Goal: Use online tool/utility: Utilize a website feature to perform a specific function

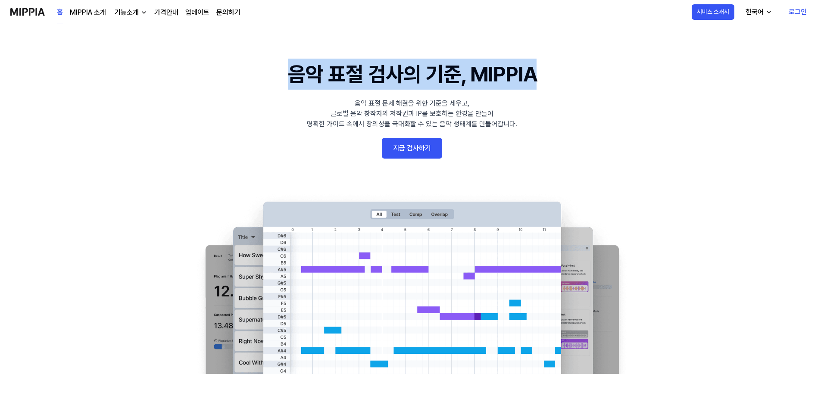
drag, startPoint x: 282, startPoint y: 68, endPoint x: 544, endPoint y: 73, distance: 261.3
click at [544, 73] on 배너 "음악 표절 검사의 기준, MIPPIA 음악 표절 문제 해결을 위한 기준을 세우고, 글로벌 음악 창작자의 저작권과 IP를 보호하는 환경을 만들어…" at bounding box center [412, 217] width 621 height 316
copy h1 "음악 표절 검사의 기준, MIPPIA"
click at [413, 142] on link "지금 검사하기" at bounding box center [412, 148] width 60 height 21
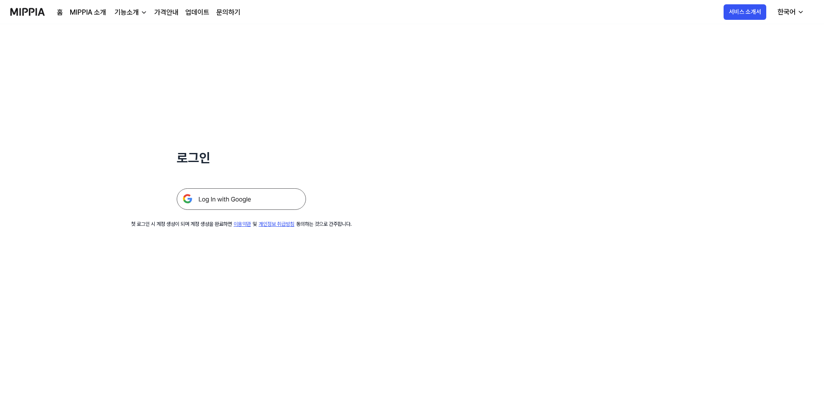
click at [250, 193] on img at bounding box center [241, 199] width 129 height 22
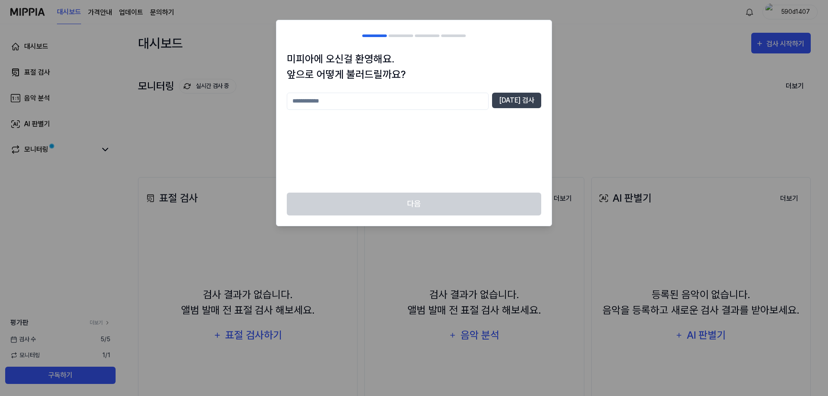
click at [642, 86] on div at bounding box center [414, 198] width 828 height 396
click at [403, 38] on h2 at bounding box center [413, 35] width 275 height 31
click at [435, 36] on div at bounding box center [427, 35] width 25 height 3
click at [393, 37] on div at bounding box center [400, 35] width 25 height 3
click at [380, 91] on div "미피아에 오신걸 환영해요. 앞으로 어떻게 불러드릴까요? [DATE] 검사" at bounding box center [413, 121] width 275 height 141
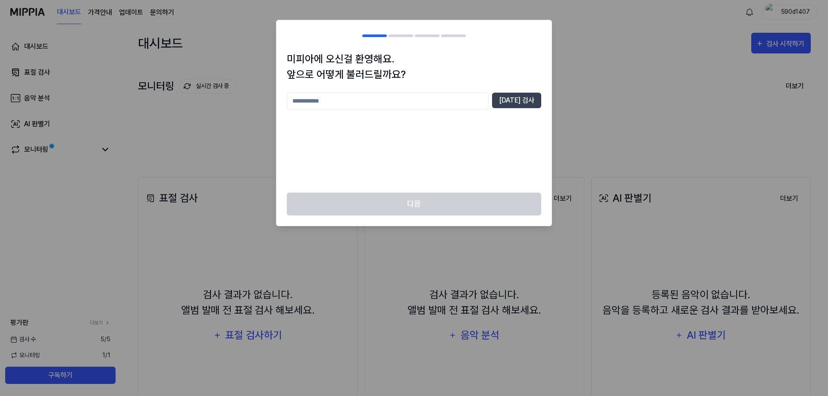
click at [381, 99] on input "text" at bounding box center [388, 101] width 202 height 17
type input "*"
click at [381, 99] on input "*" at bounding box center [388, 101] width 202 height 17
type input "*"
type input "****"
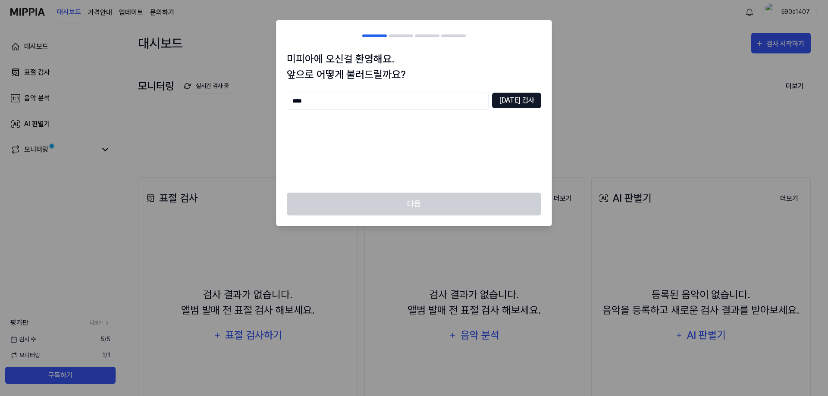
click at [535, 106] on button "[DATE] 검사" at bounding box center [516, 101] width 49 height 16
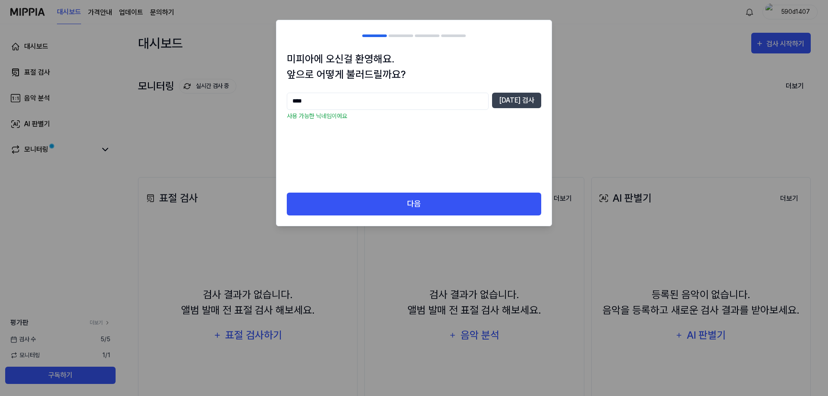
click at [397, 217] on div "다음" at bounding box center [413, 209] width 275 height 33
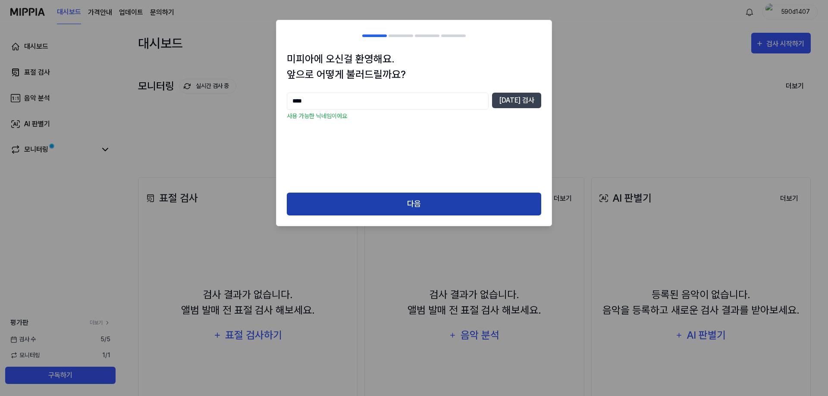
click at [404, 209] on button "다음" at bounding box center [414, 204] width 254 height 23
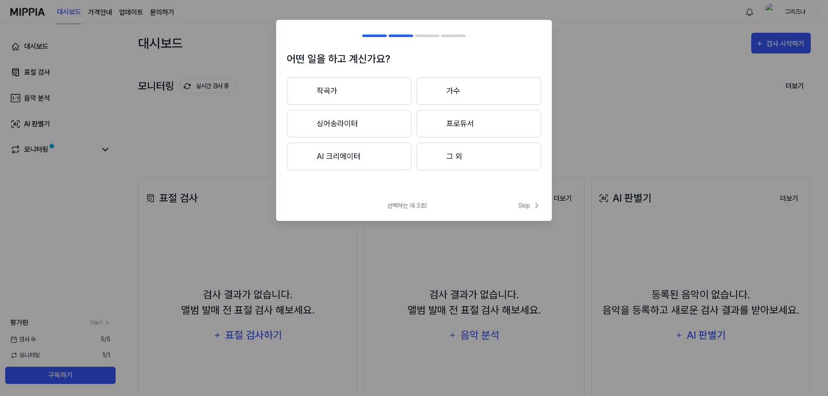
click at [444, 158] on button "그 외" at bounding box center [478, 157] width 125 height 28
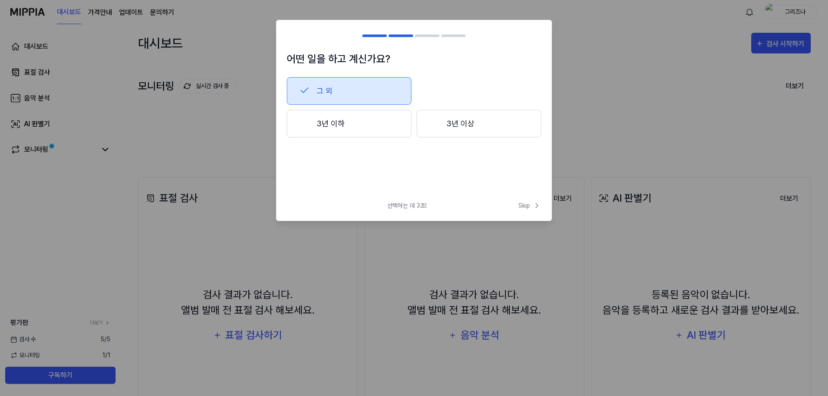
click at [369, 89] on button "그 외" at bounding box center [349, 91] width 125 height 28
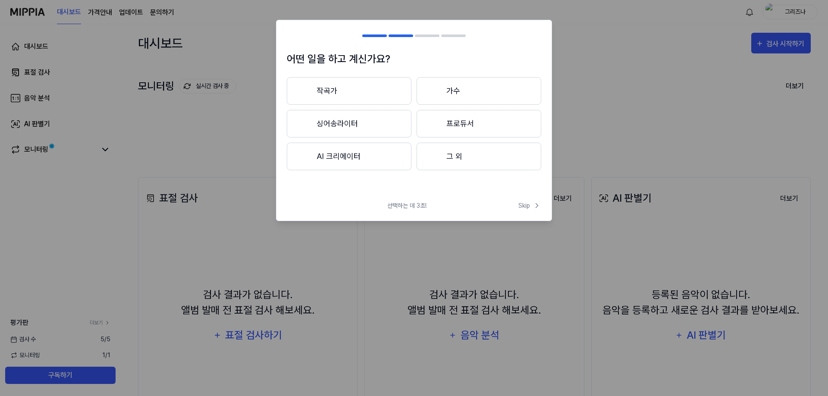
click at [457, 154] on button "그 외" at bounding box center [478, 157] width 125 height 28
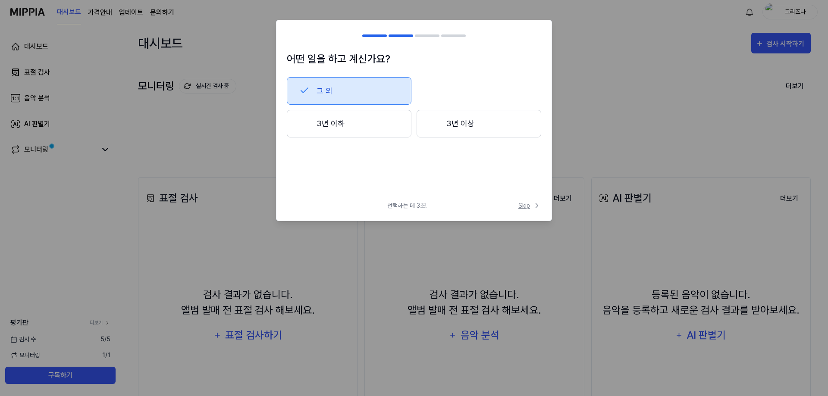
click at [526, 209] on span "Skip" at bounding box center [529, 205] width 23 height 9
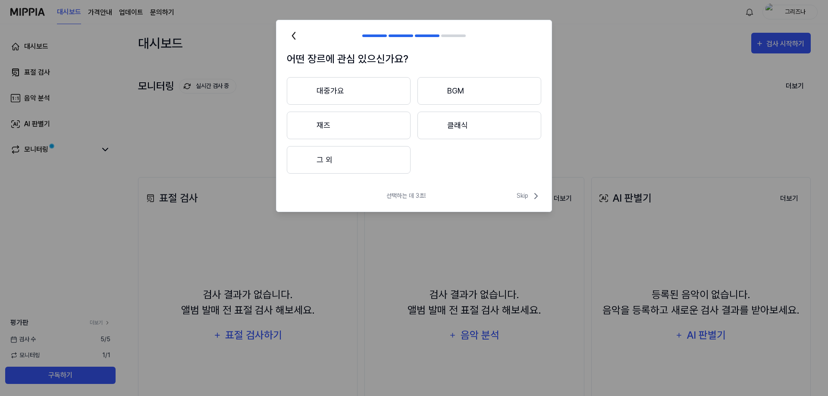
click at [527, 202] on div "선택하는 데 3초! Skip" at bounding box center [413, 201] width 275 height 21
click at [527, 196] on span "Skip" at bounding box center [528, 196] width 25 height 10
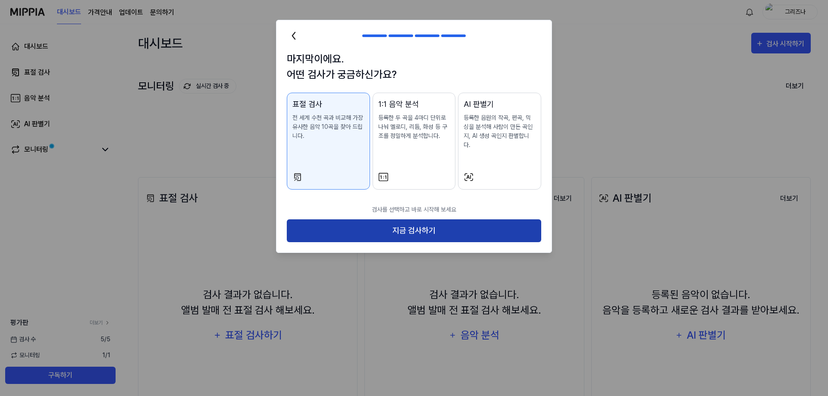
click at [498, 220] on button "지금 검사하기" at bounding box center [414, 230] width 254 height 23
